Goal: Task Accomplishment & Management: Complete application form

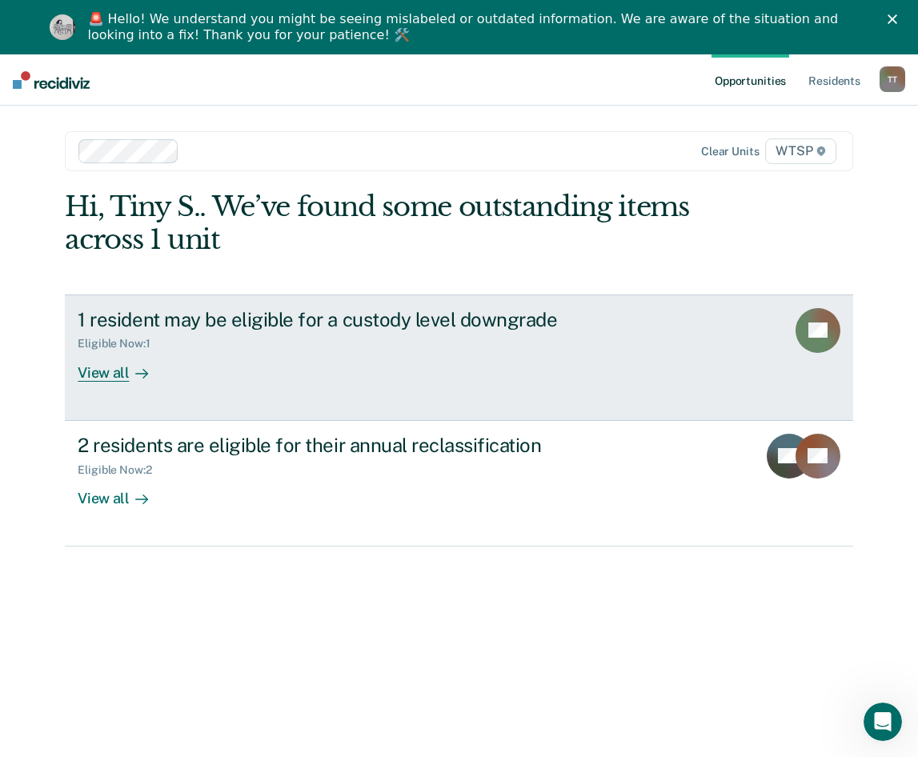
click at [357, 319] on div "1 resident may be eligible for a custody level downgrade" at bounding box center [359, 319] width 562 height 23
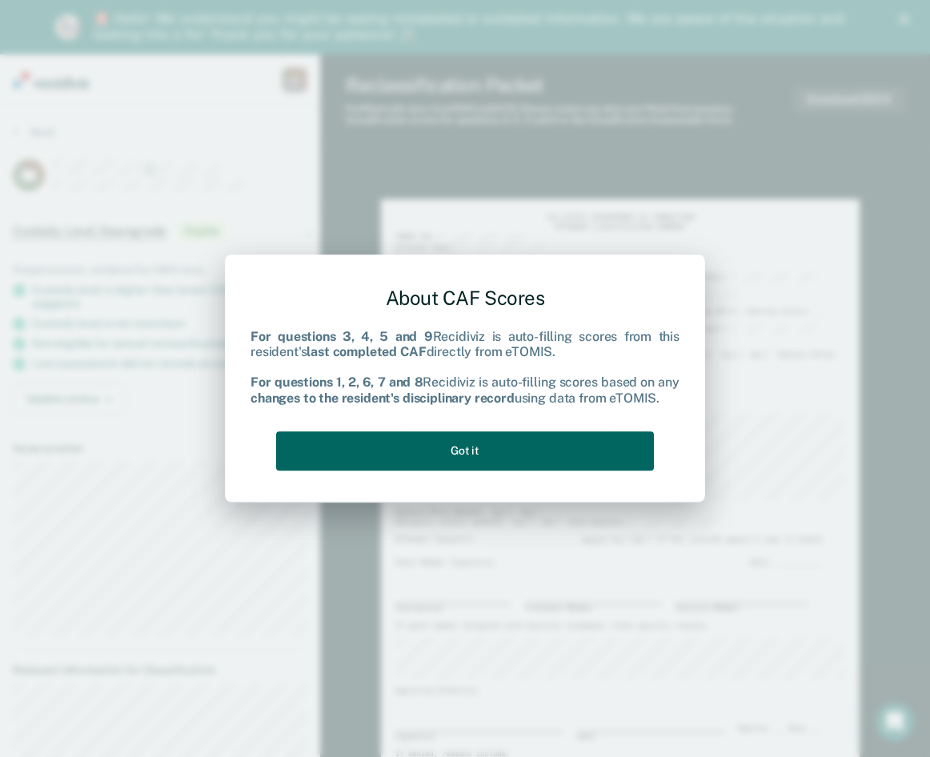
click at [456, 448] on button "Got it" at bounding box center [465, 450] width 378 height 39
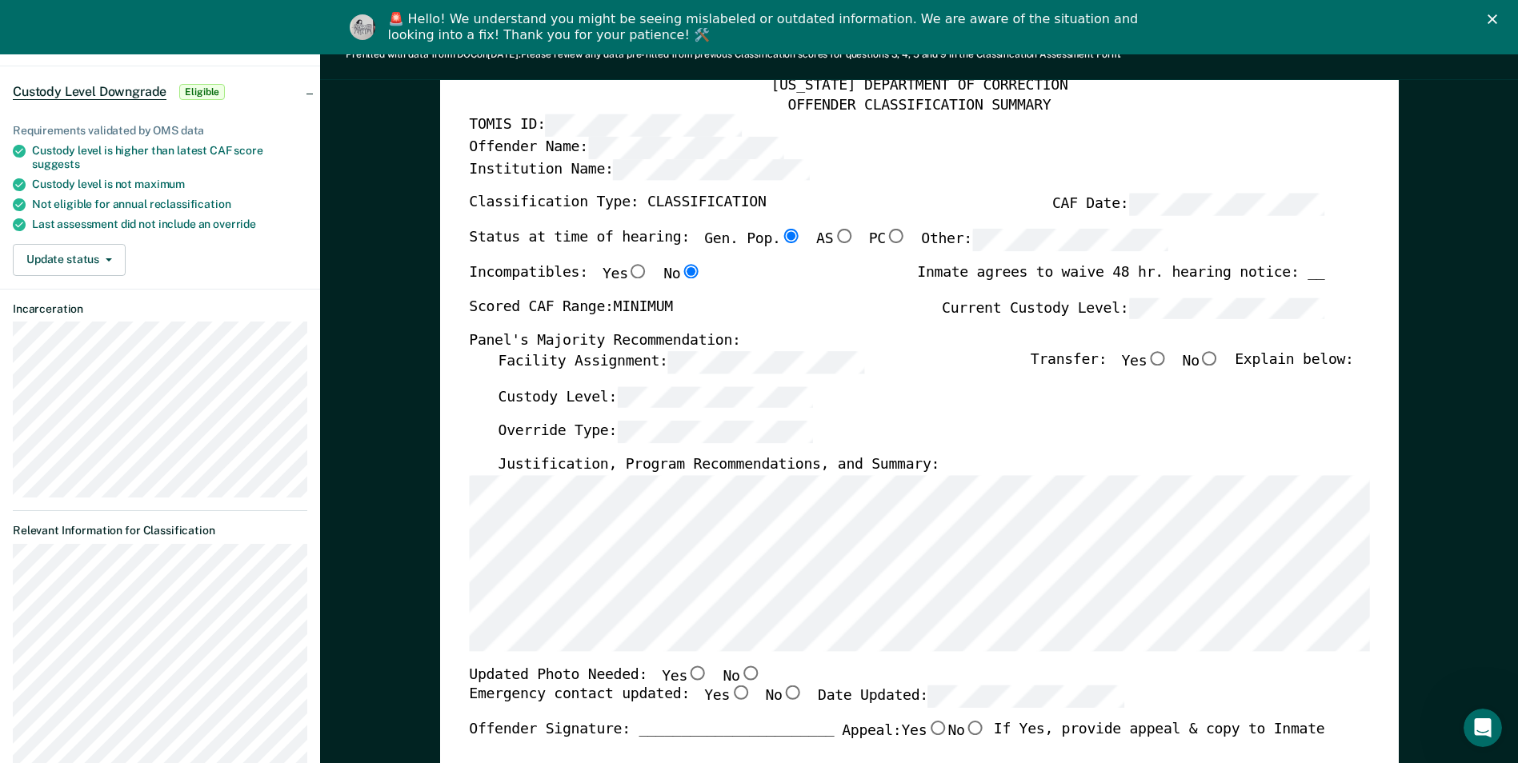
scroll to position [160, 0]
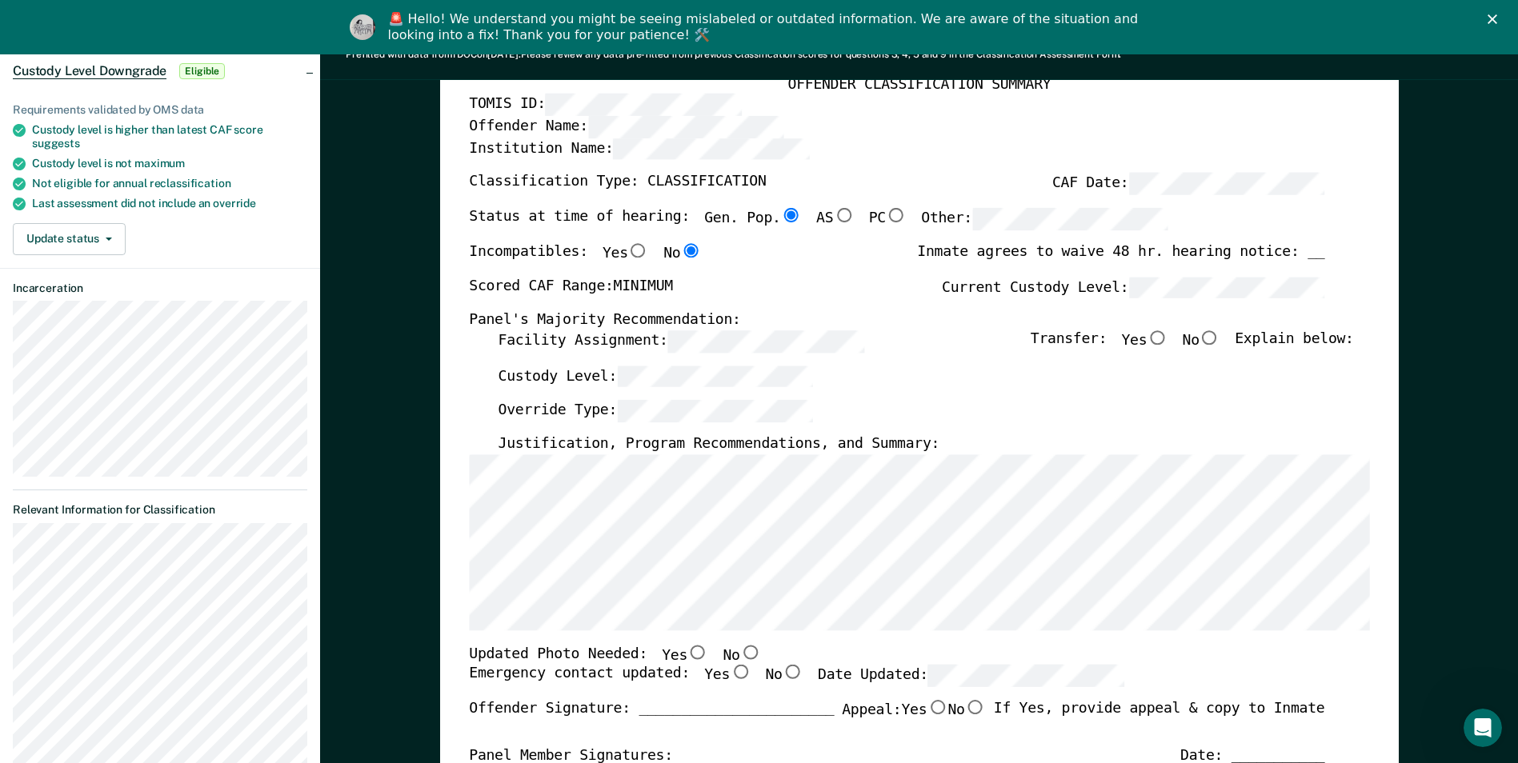
click at [929, 338] on input "No" at bounding box center [1209, 337] width 21 height 14
type textarea "x"
radio input "true"
click at [739, 649] on input "No" at bounding box center [749, 652] width 21 height 14
type textarea "x"
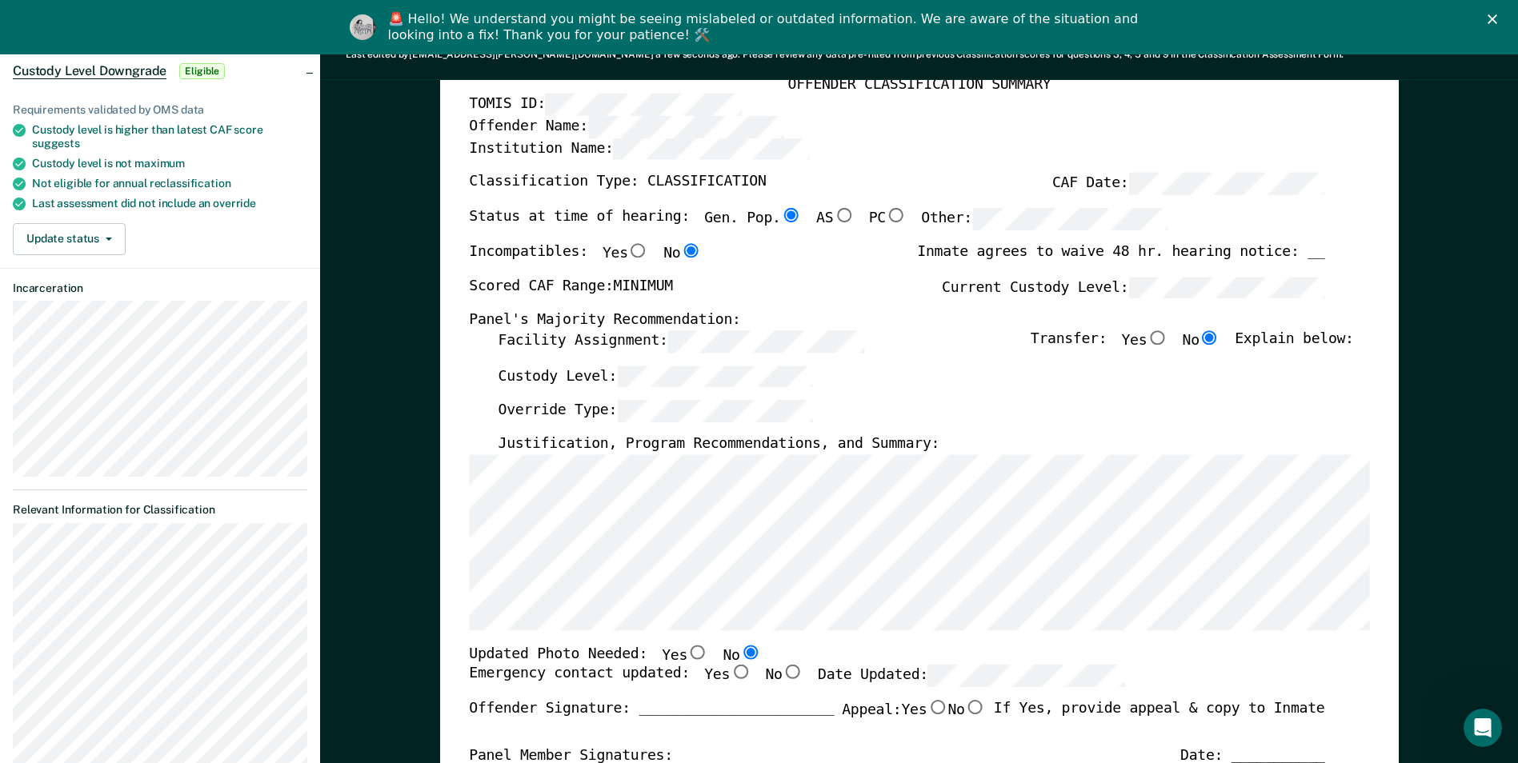
radio input "true"
click at [730, 672] on input "Yes" at bounding box center [740, 672] width 21 height 14
type textarea "x"
radio input "true"
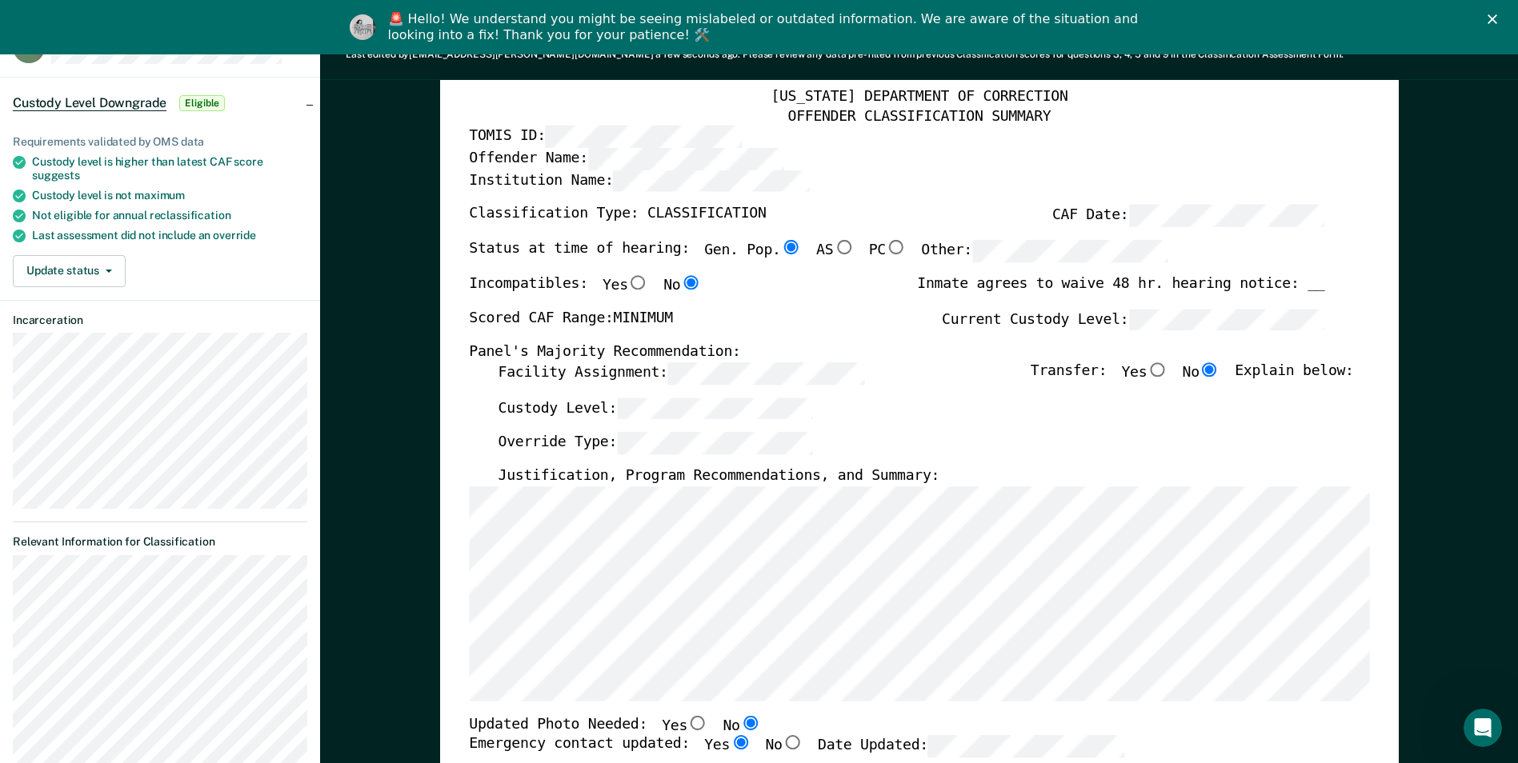
scroll to position [0, 0]
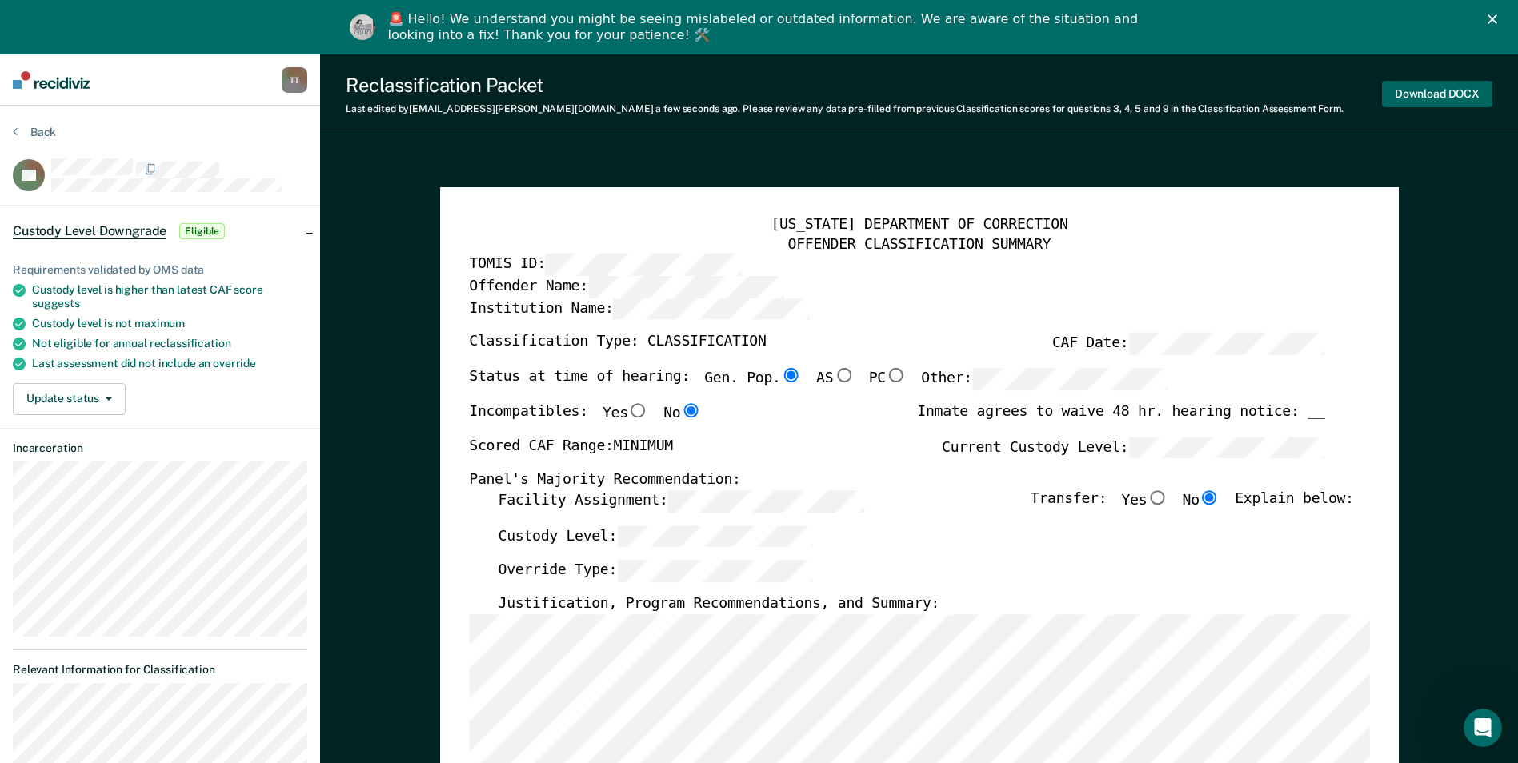
click at [929, 93] on button "Download DOCX" at bounding box center [1437, 94] width 110 height 26
type textarea "x"
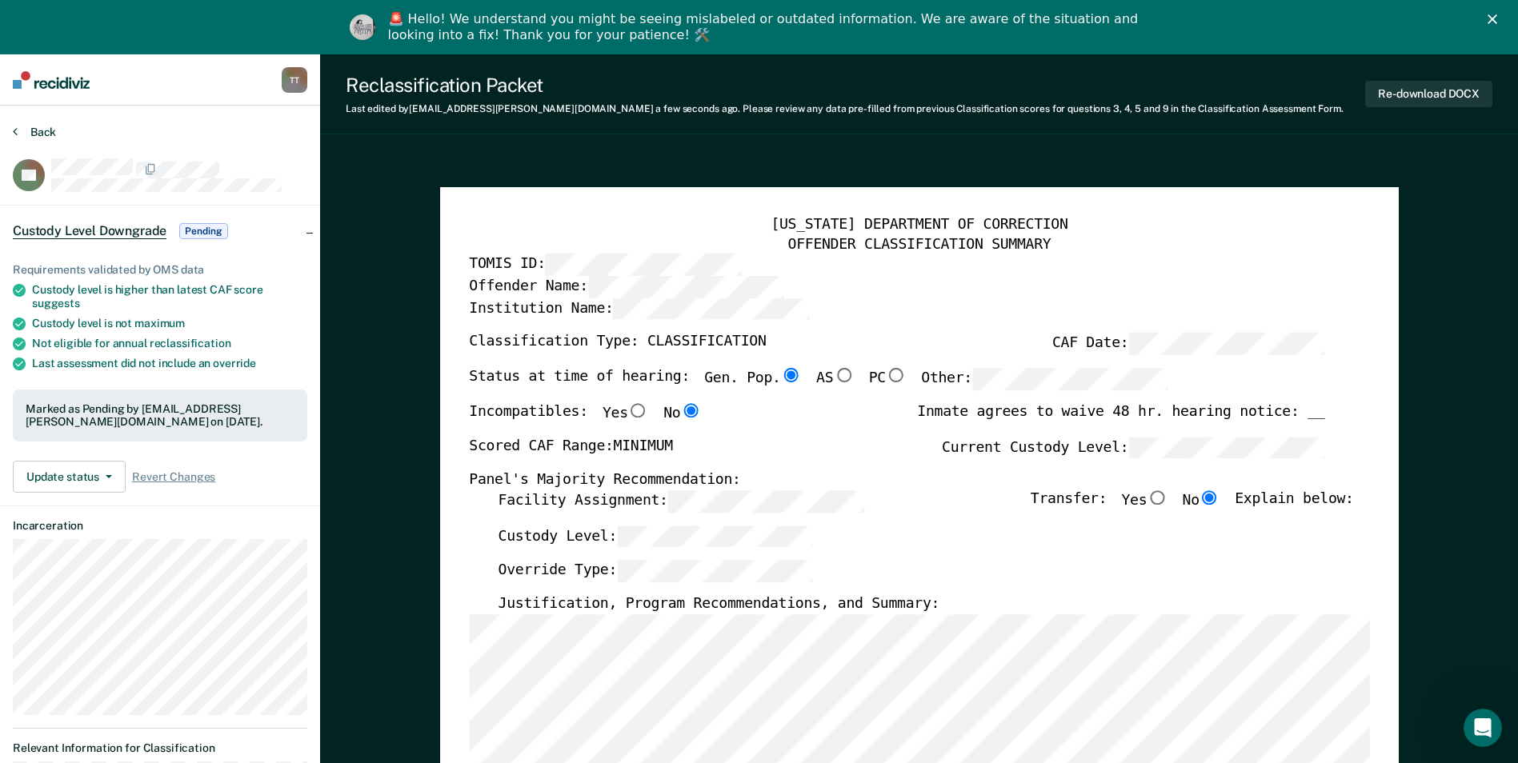
click at [48, 131] on button "Back" at bounding box center [34, 132] width 43 height 14
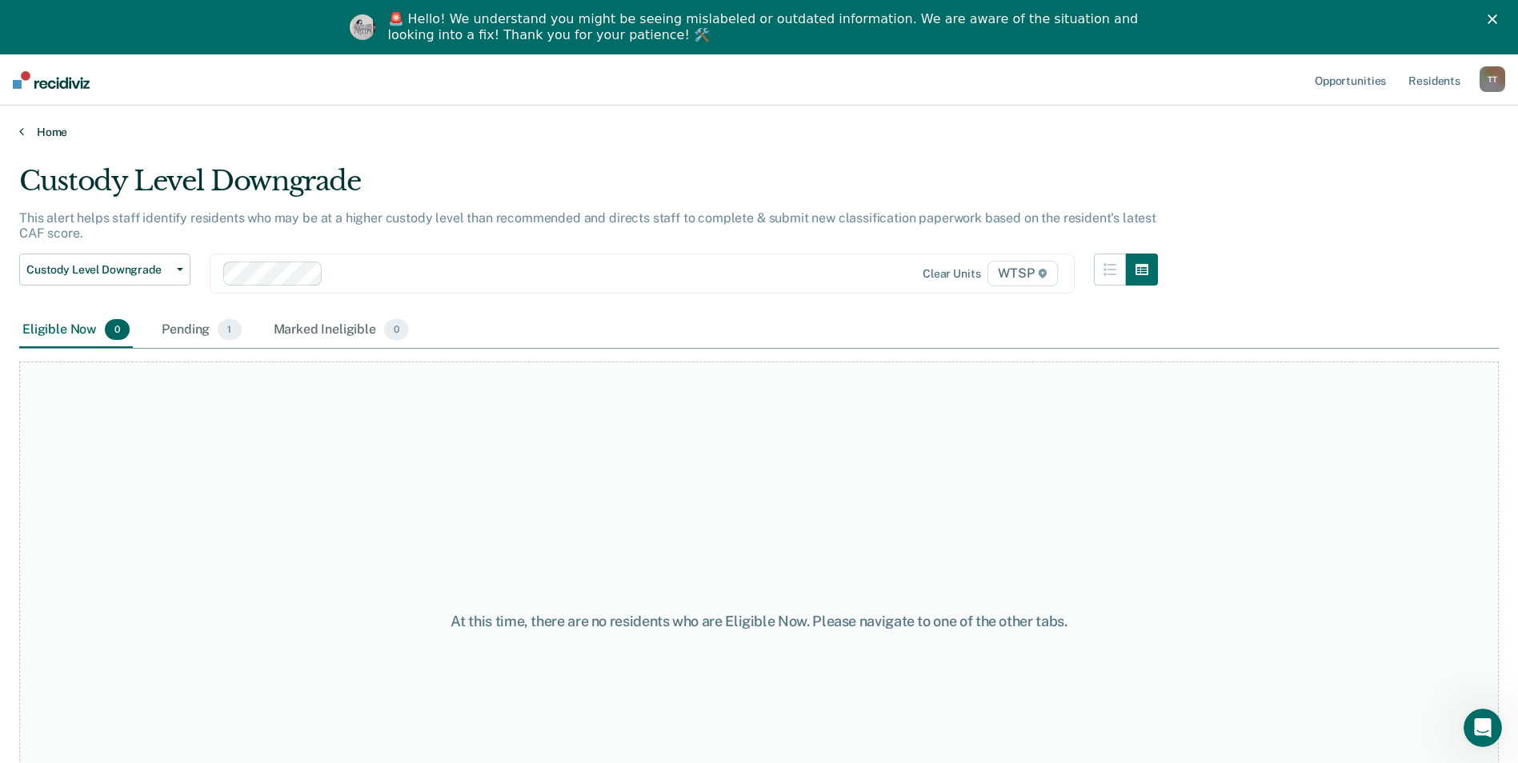
click at [48, 131] on link "Home" at bounding box center [758, 132] width 1479 height 14
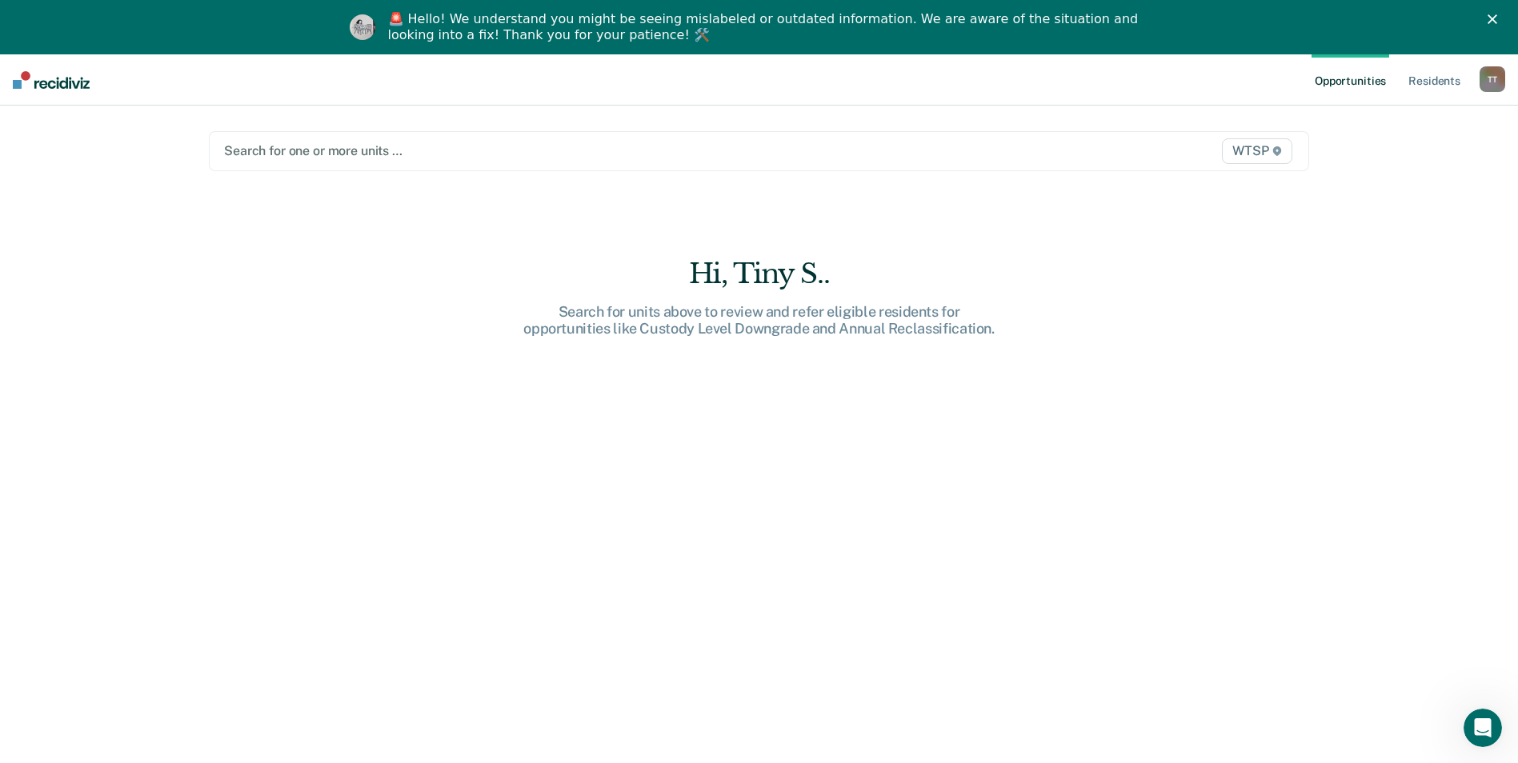
click at [636, 146] on div at bounding box center [598, 151] width 748 height 18
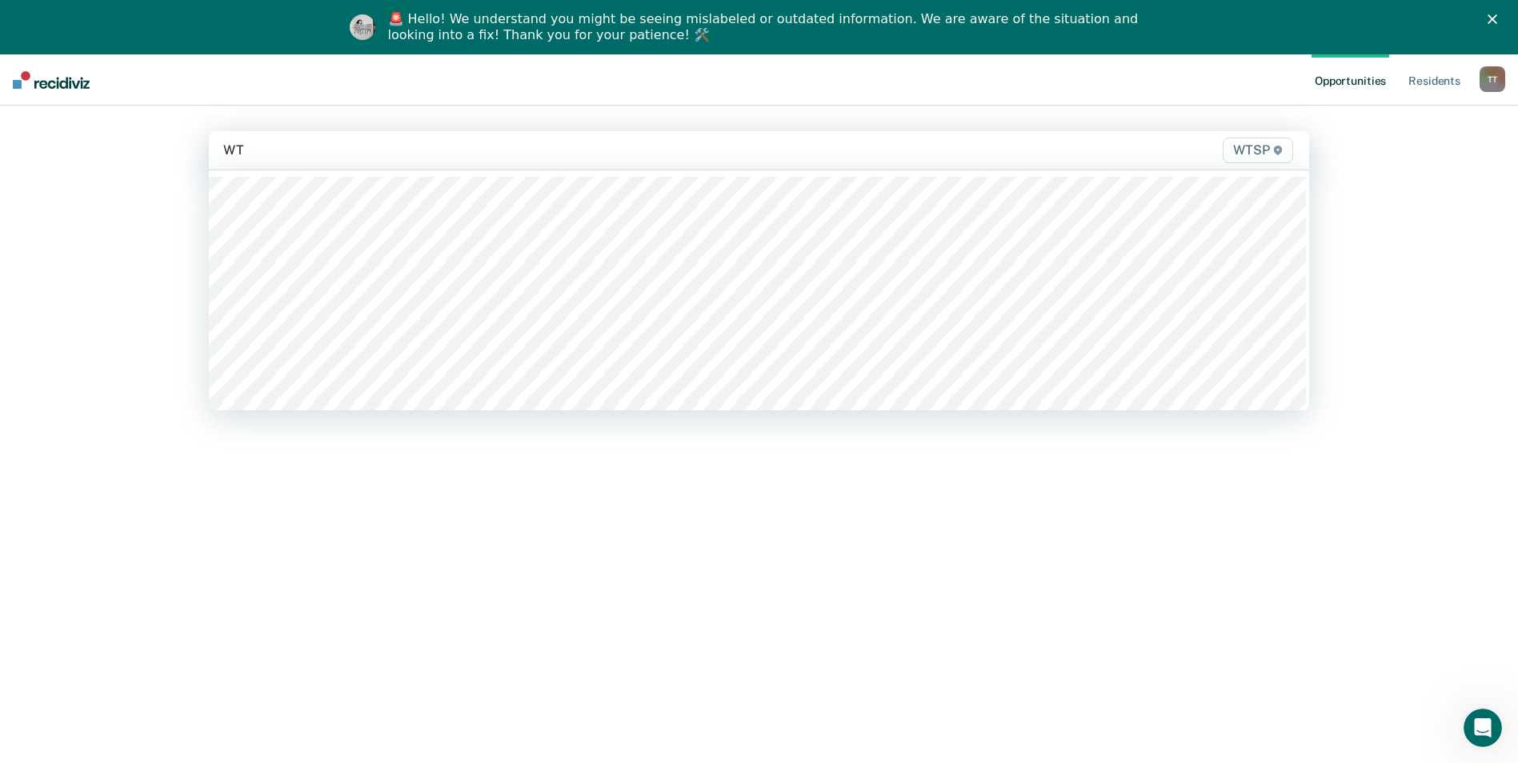
type input "WTS"
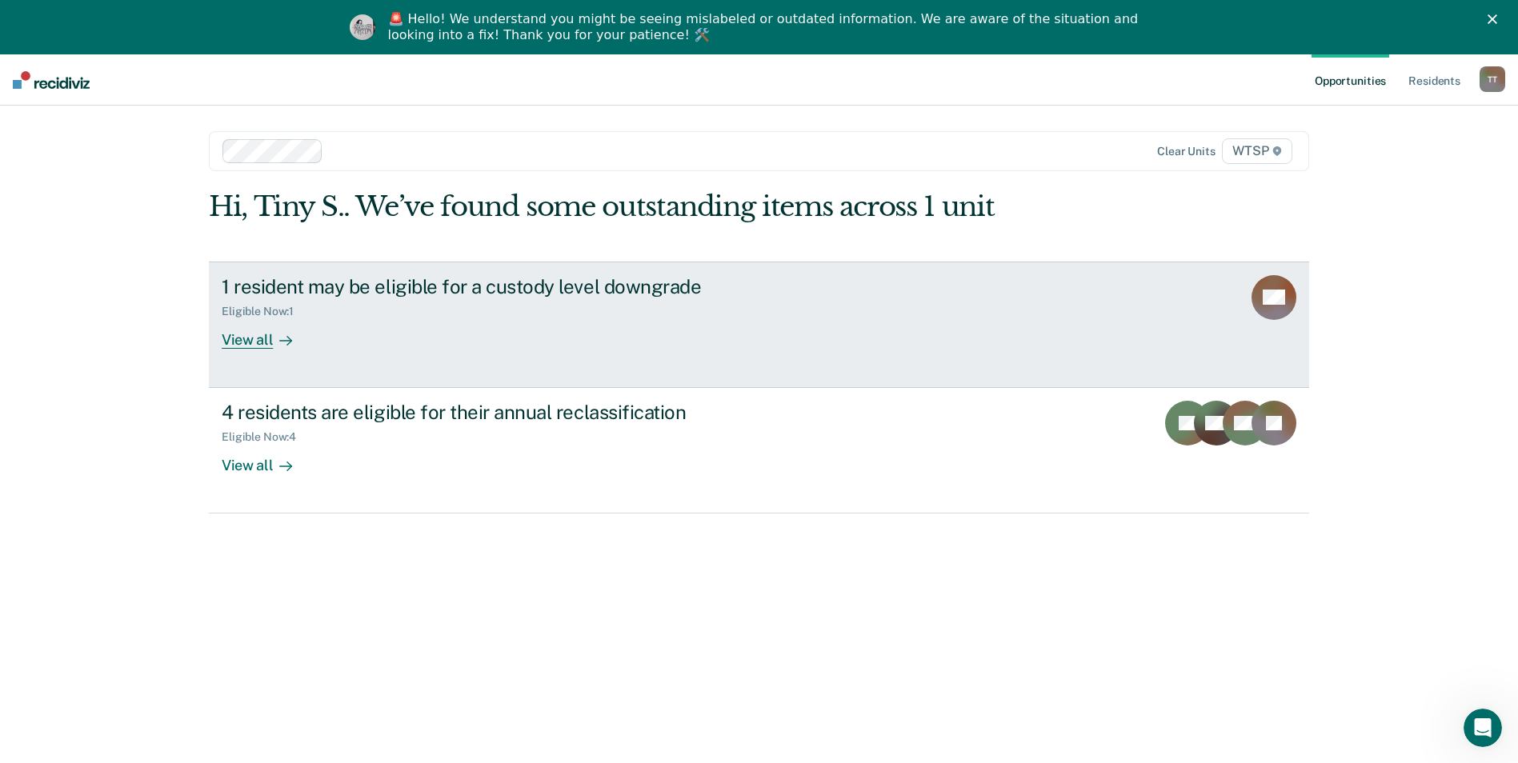
click at [251, 339] on div "View all" at bounding box center [267, 333] width 90 height 31
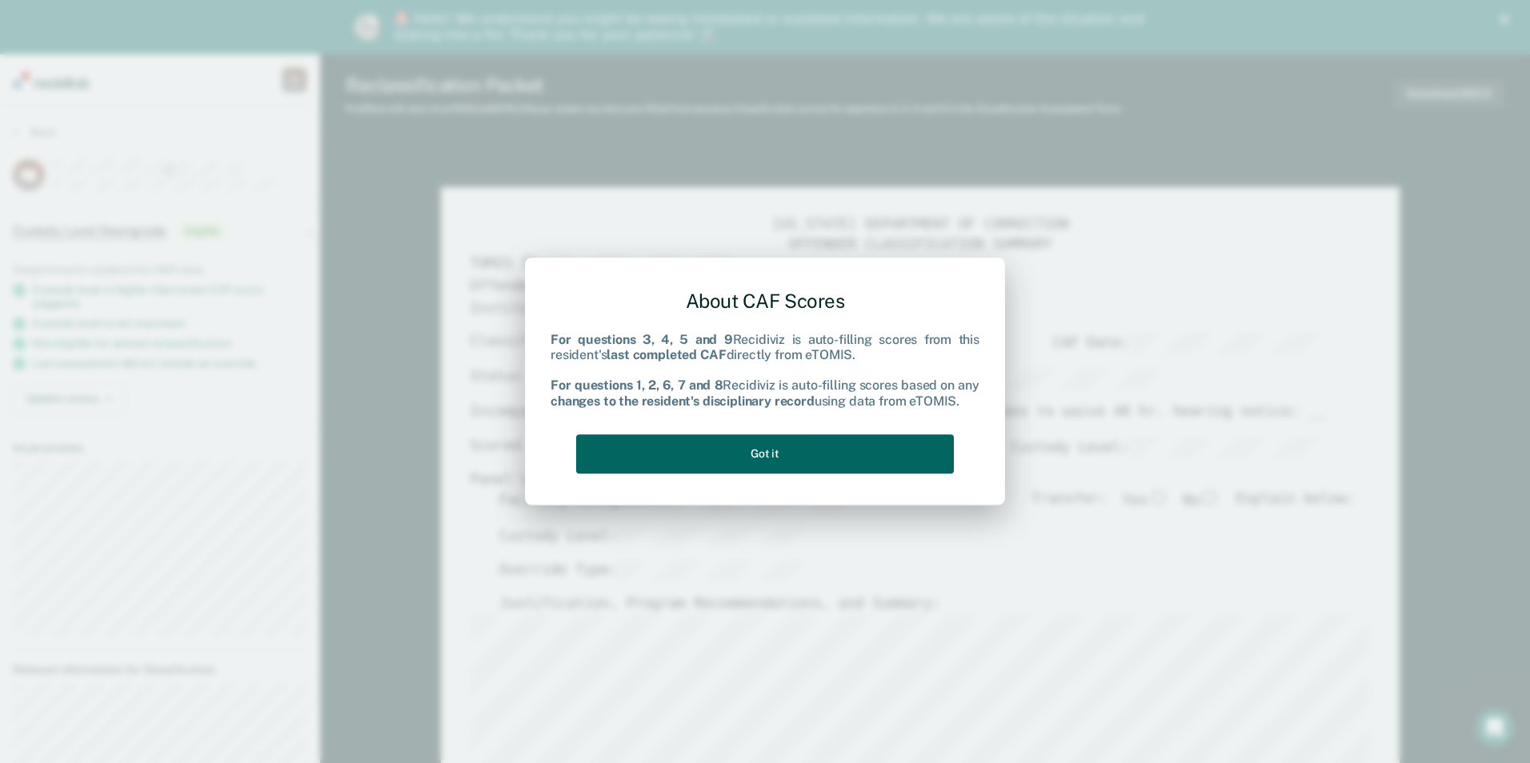
click at [815, 448] on button "Got it" at bounding box center [765, 453] width 378 height 39
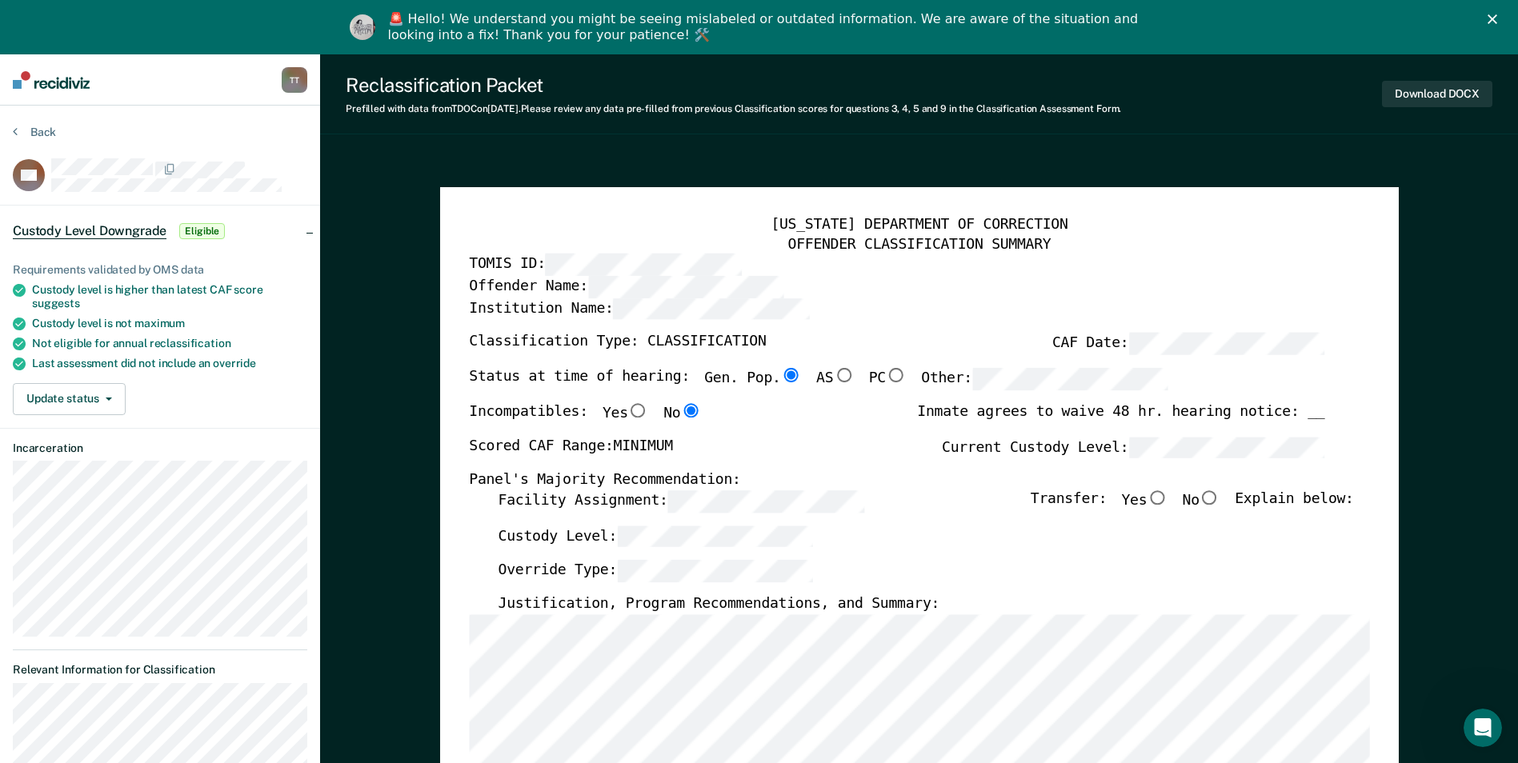
click at [929, 496] on input "No" at bounding box center [1209, 497] width 21 height 14
type textarea "x"
radio input "true"
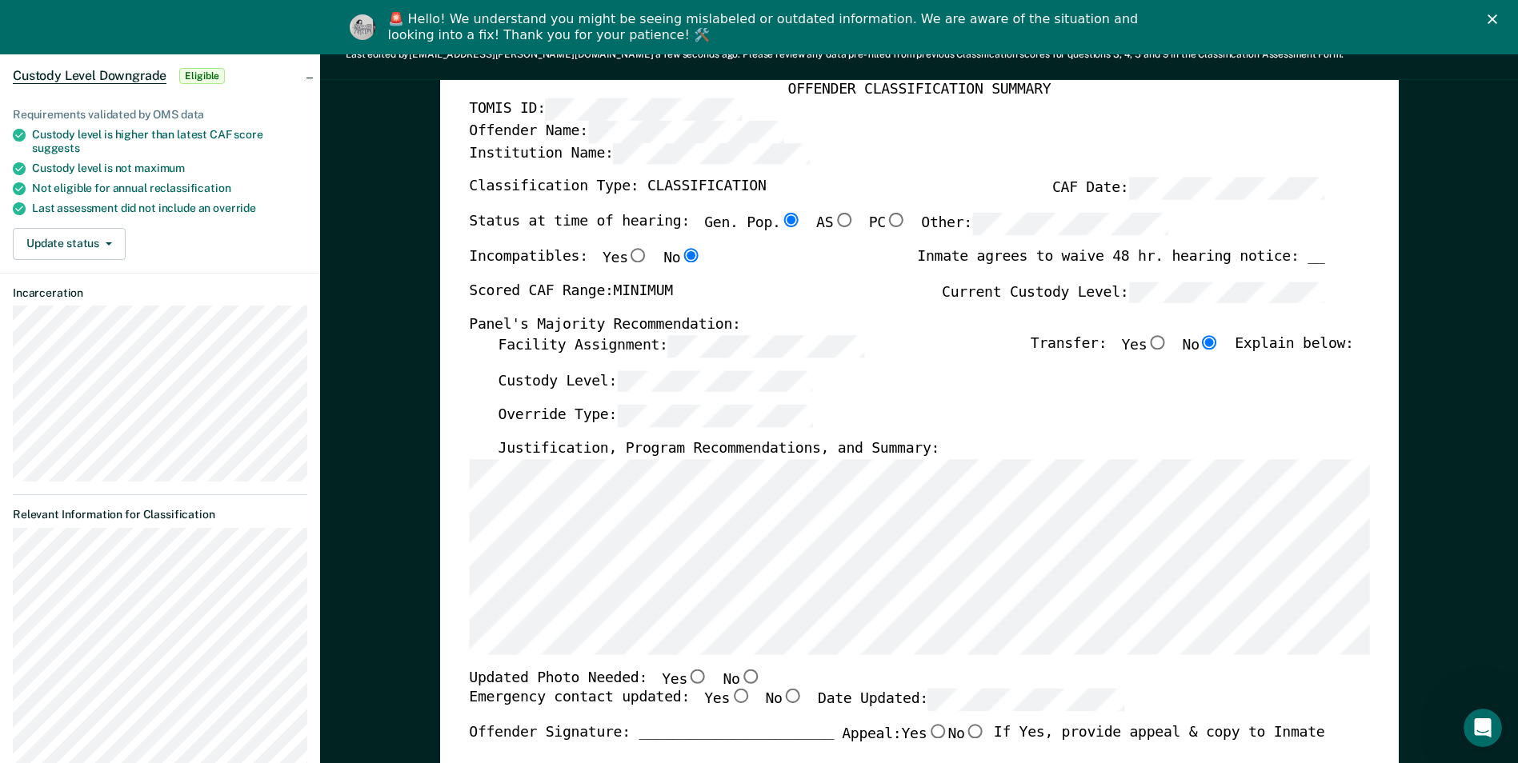
scroll to position [160, 0]
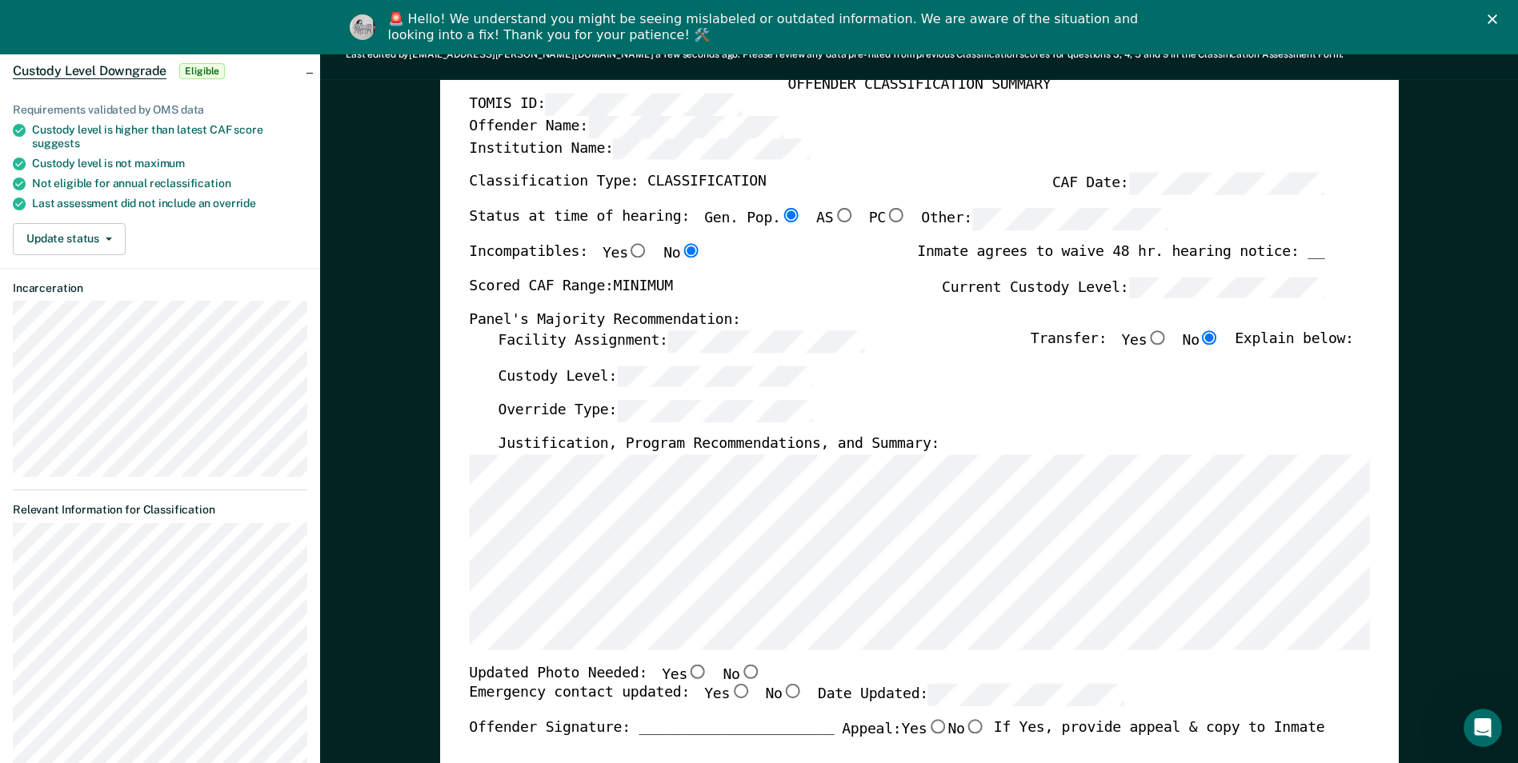
click at [739, 667] on input "No" at bounding box center [749, 671] width 21 height 14
type textarea "x"
radio input "true"
click at [730, 691] on input "Yes" at bounding box center [740, 692] width 21 height 14
type textarea "x"
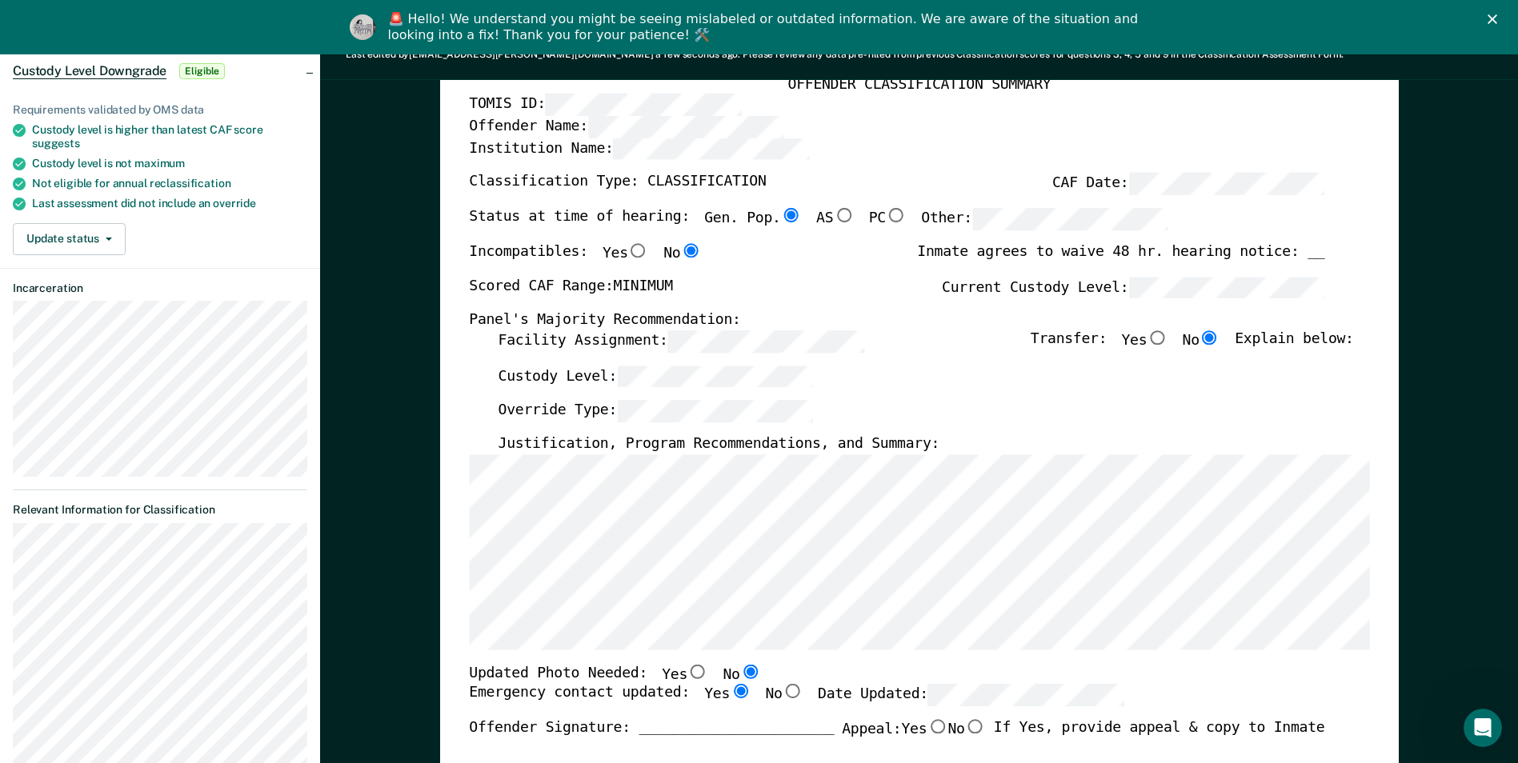
radio input "true"
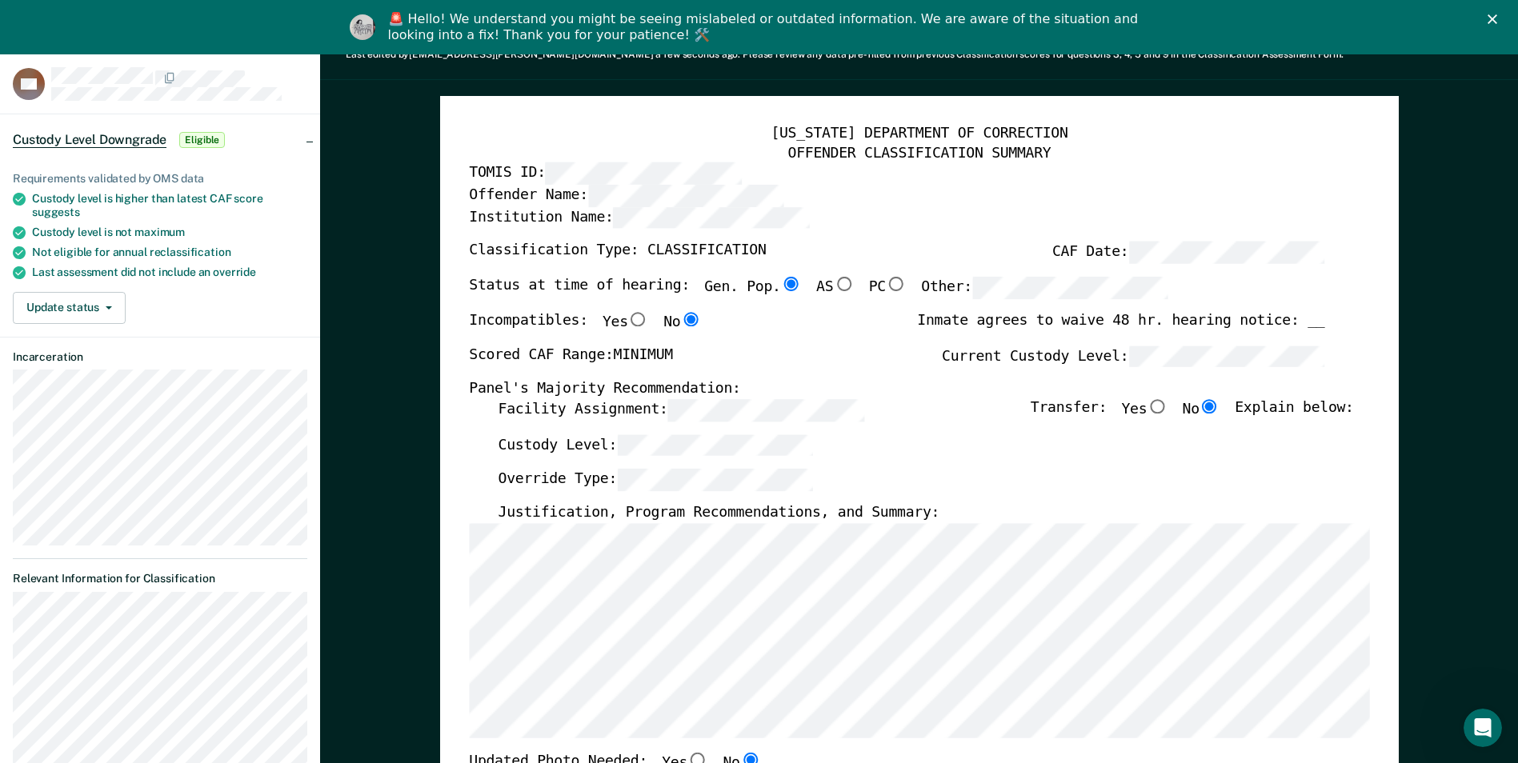
scroll to position [0, 0]
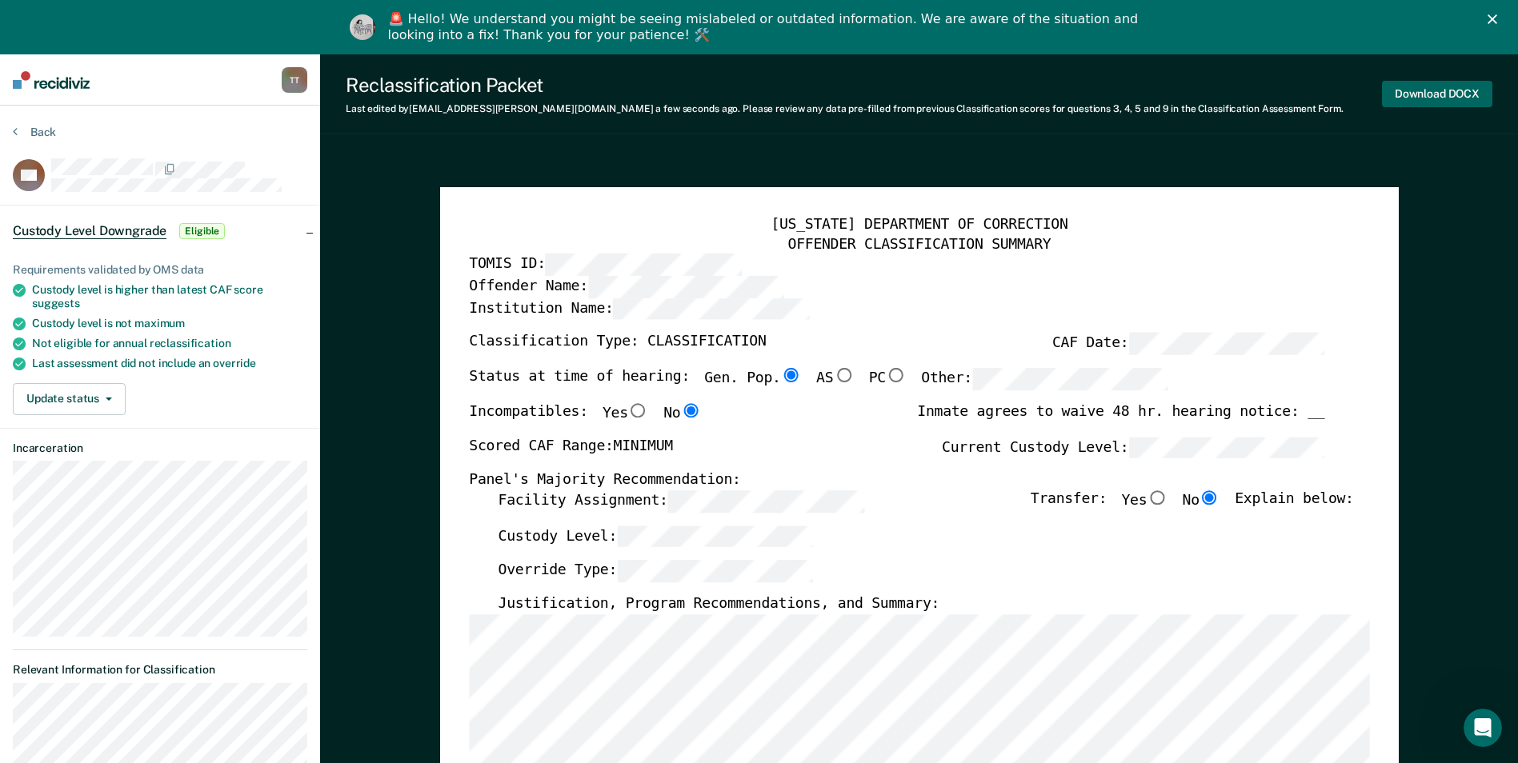
click at [929, 91] on button "Download DOCX" at bounding box center [1437, 94] width 110 height 26
type textarea "x"
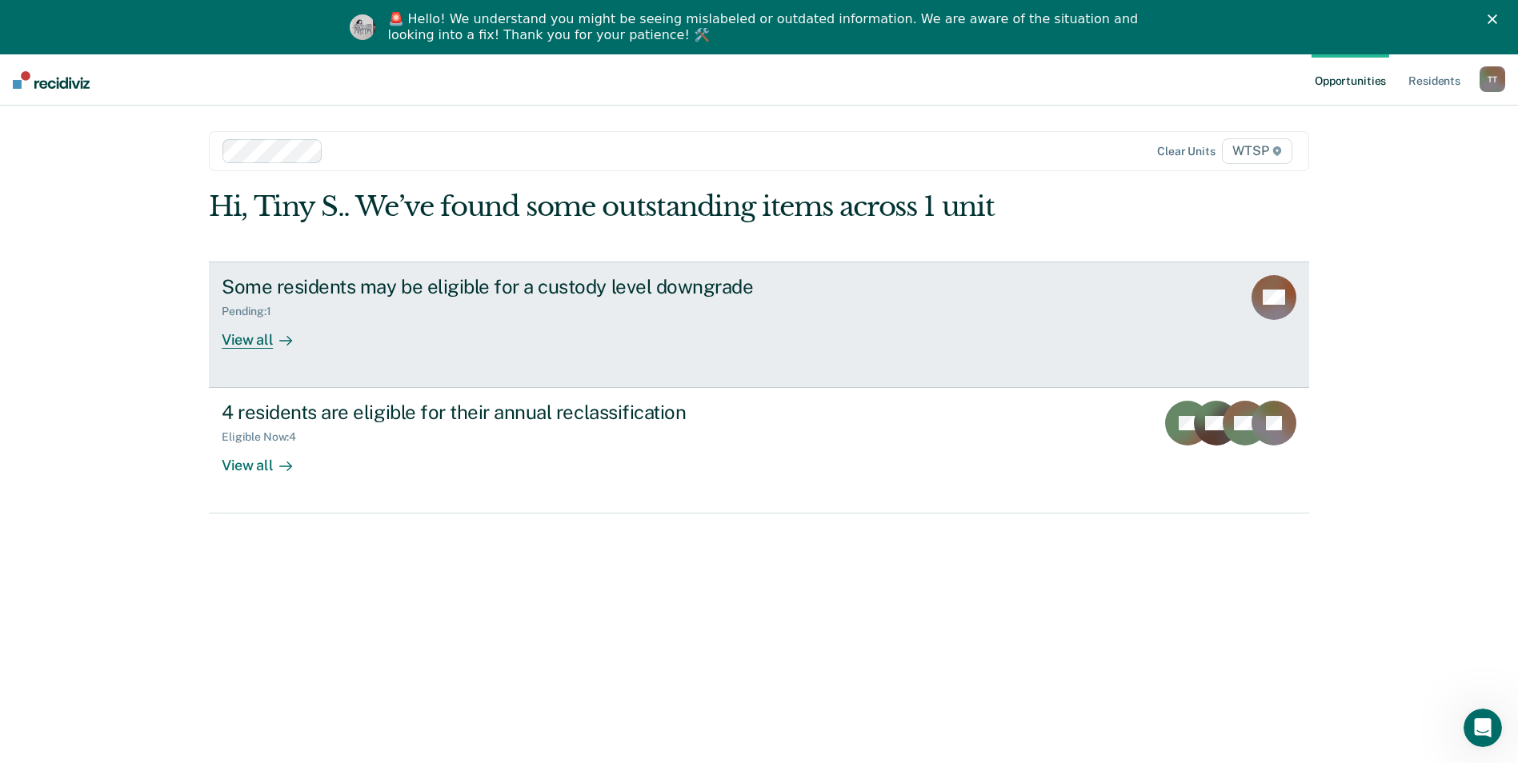
click at [566, 286] on div "Some residents may be eligible for a custody level downgrade" at bounding box center [503, 286] width 562 height 23
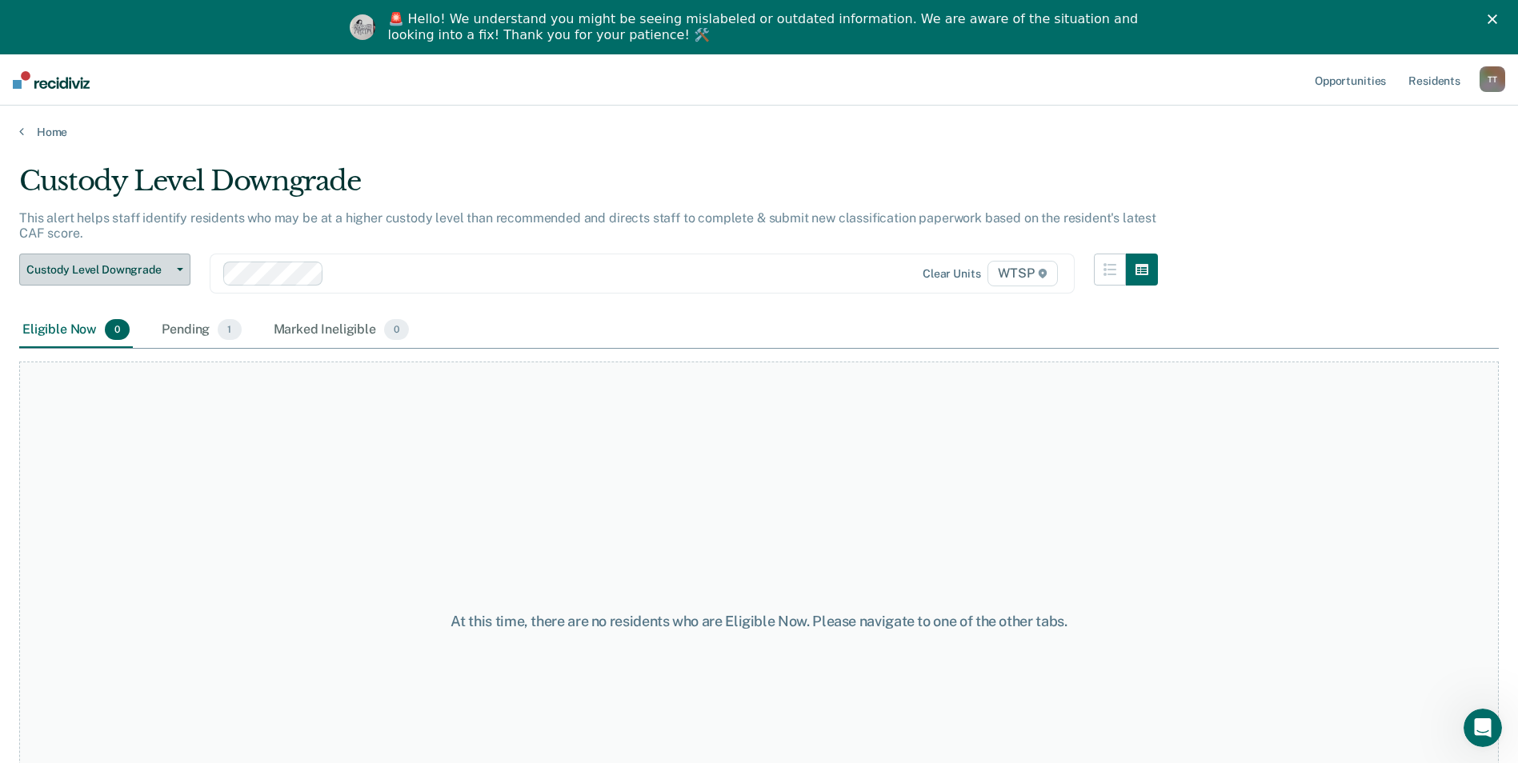
click at [114, 269] on span "Custody Level Downgrade" at bounding box center [98, 270] width 144 height 14
click at [1352, 78] on link "Opportunities" at bounding box center [1350, 79] width 78 height 51
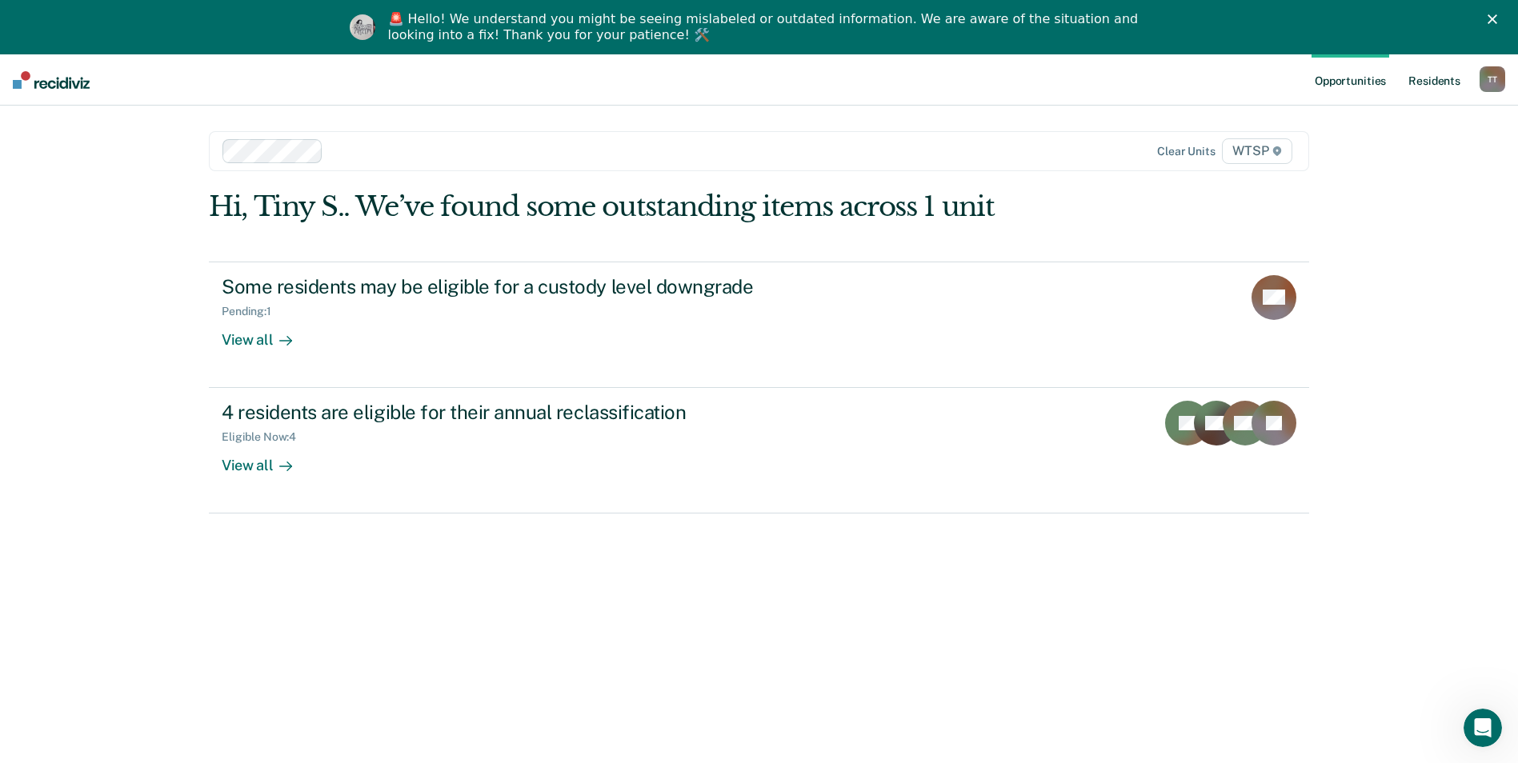
click at [1441, 82] on link "Resident s" at bounding box center [1434, 79] width 58 height 51
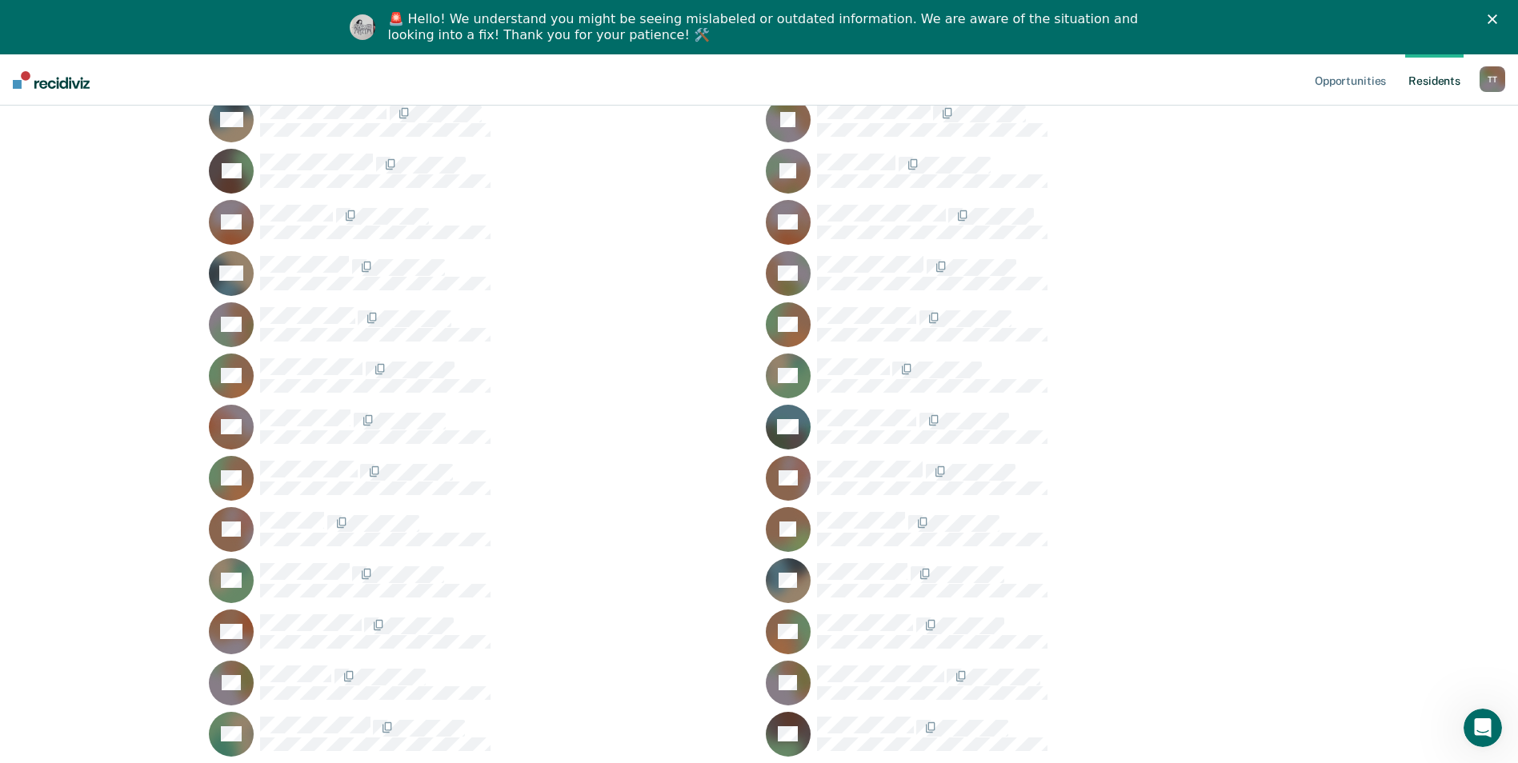
scroll to position [2400, 0]
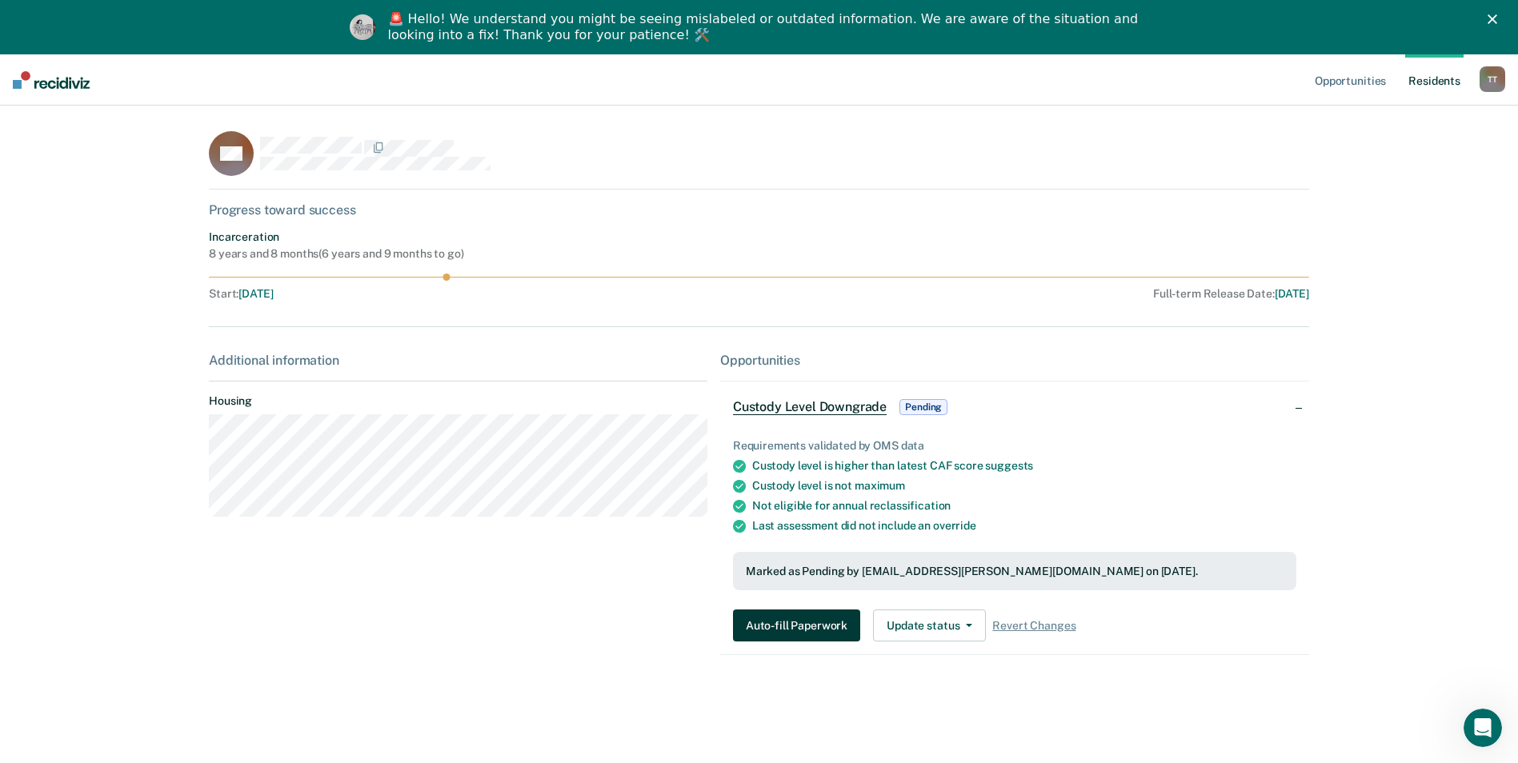
click at [812, 626] on button "Auto-fill Paperwork" at bounding box center [796, 626] width 127 height 32
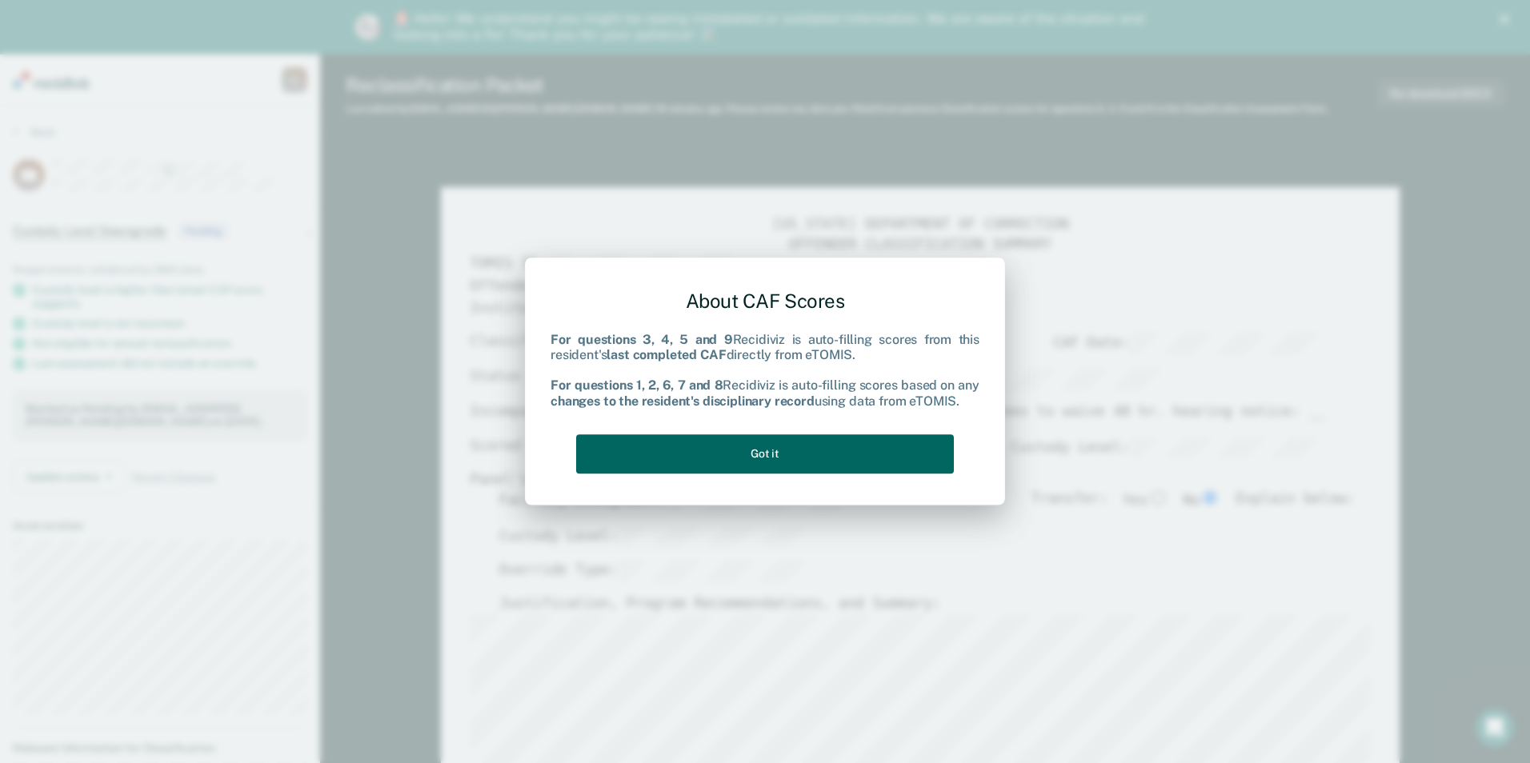
type textarea "x"
click at [786, 451] on button "Got it" at bounding box center [765, 453] width 378 height 39
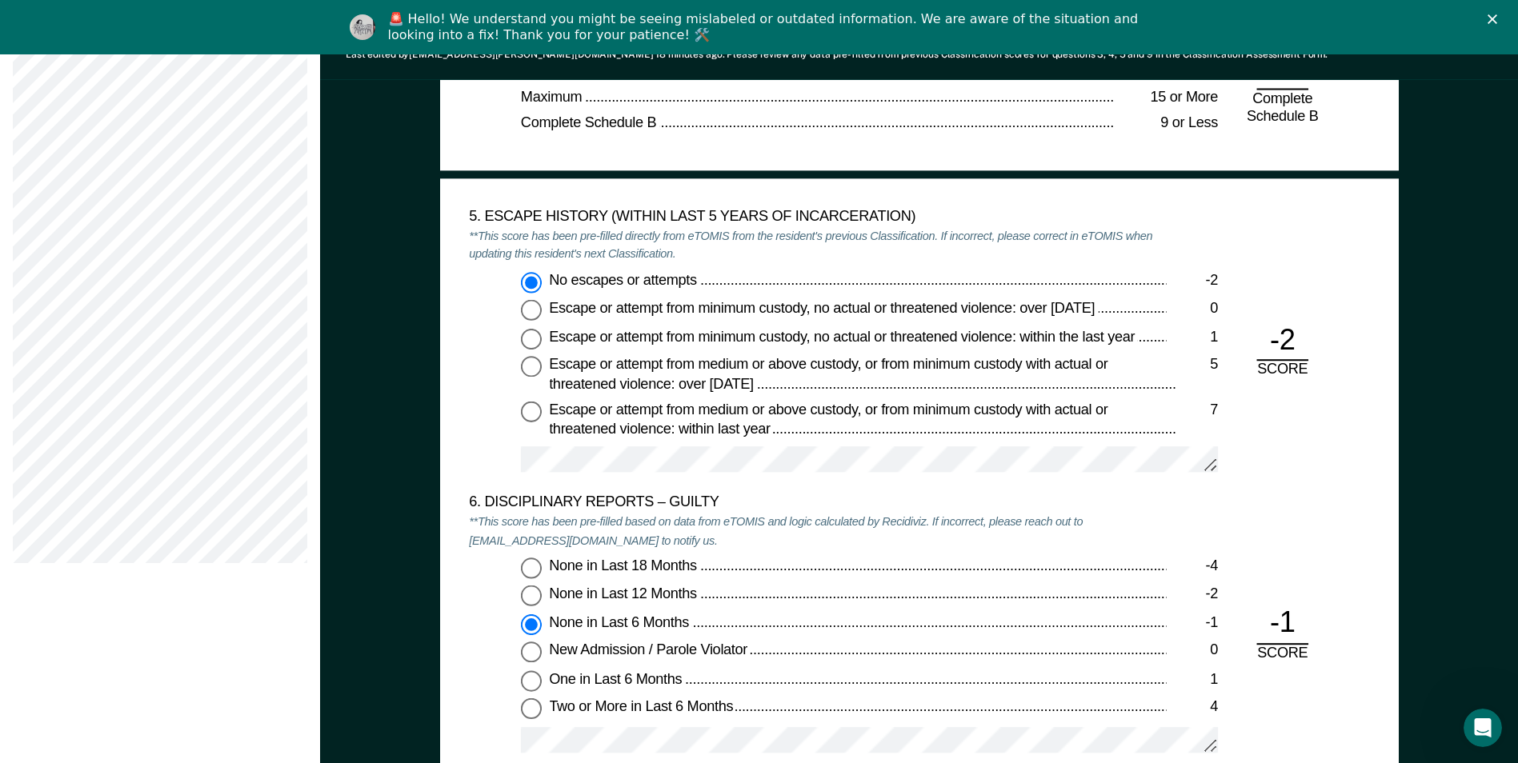
scroll to position [2560, 0]
